Goal: Task Accomplishment & Management: Manage account settings

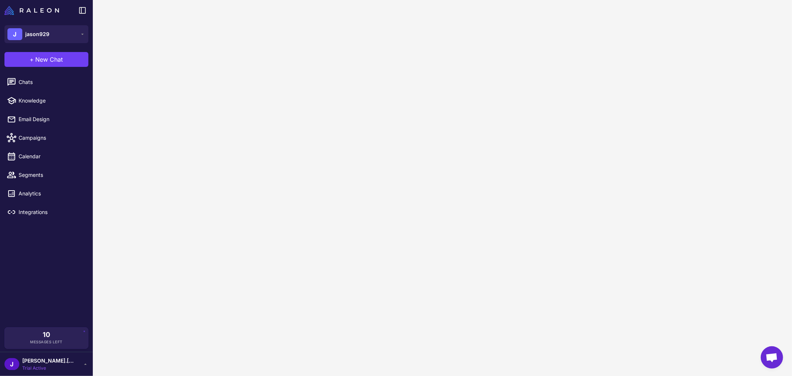
click at [79, 369] on div "[PERSON_NAME].[PERSON_NAME] Trial Active" at bounding box center [46, 363] width 84 height 15
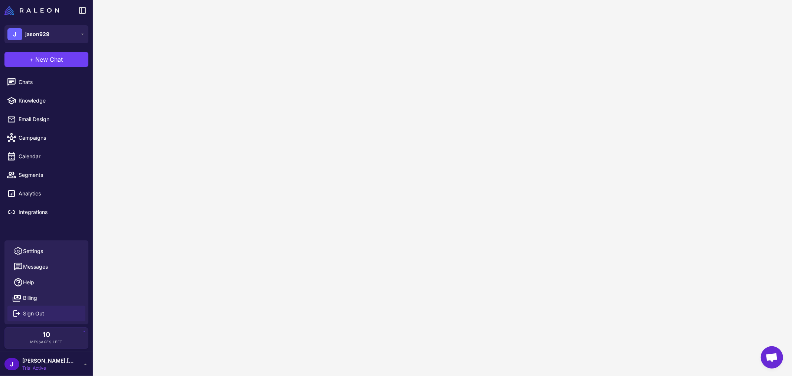
click at [39, 313] on span "Sign Out" at bounding box center [33, 313] width 21 height 8
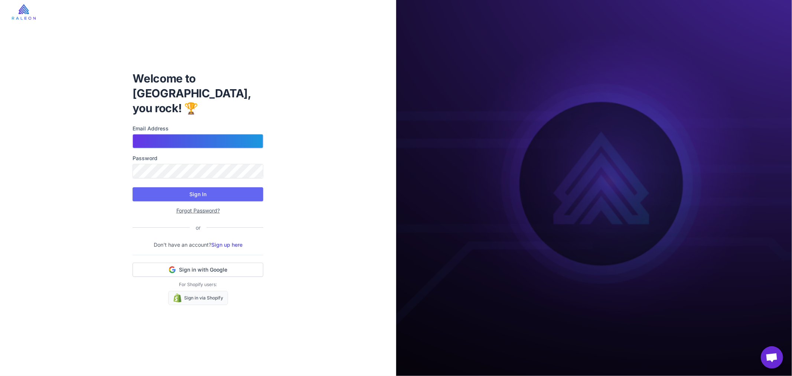
type input "**********"
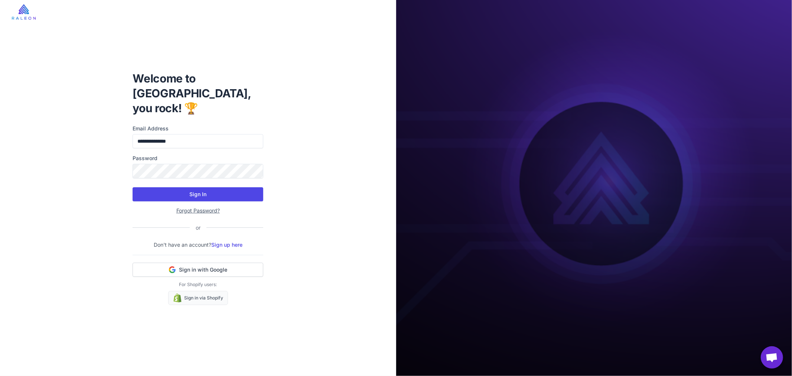
click at [188, 187] on button "Sign In" at bounding box center [197, 194] width 131 height 14
